Goal: Navigation & Orientation: Find specific page/section

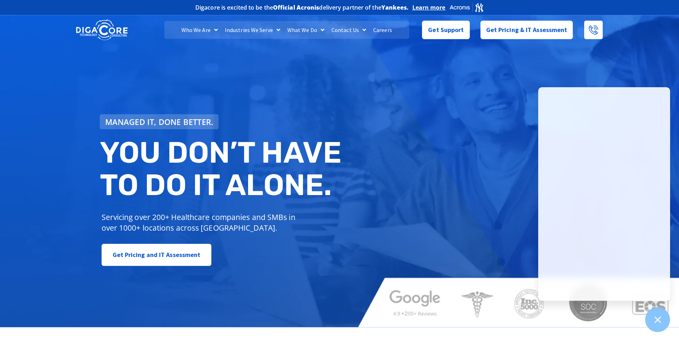
scroll to position [4, 0]
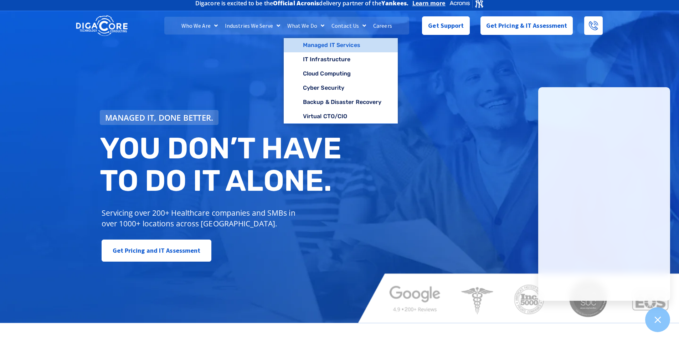
click at [328, 42] on link "Managed IT Services" at bounding box center [341, 45] width 114 height 14
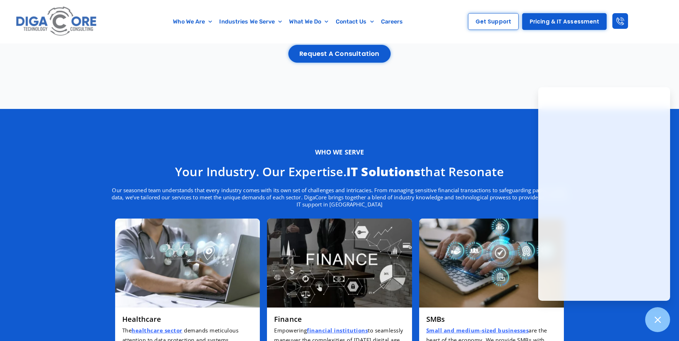
scroll to position [1338, 0]
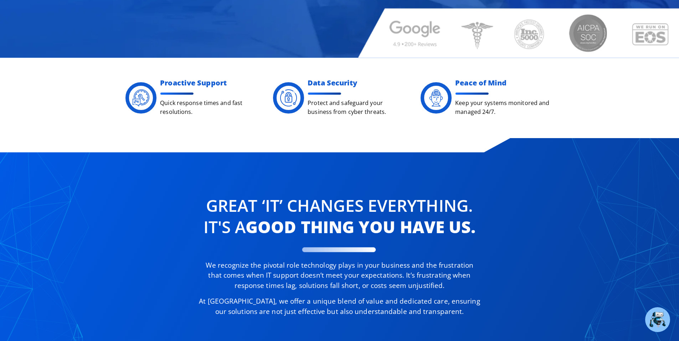
scroll to position [307, 0]
